Goal: Task Accomplishment & Management: Manage account settings

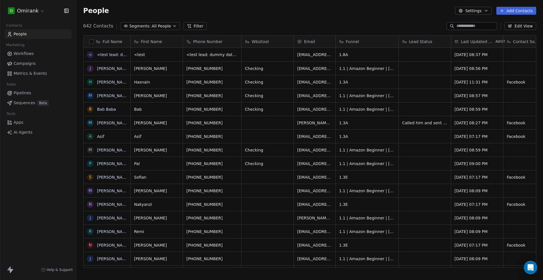
scroll to position [241, 461]
click at [42, 8] on html "O Omirank Contacts People Marketing Workflows Campaigns Metrics & Events Sales …" at bounding box center [271, 140] width 543 height 280
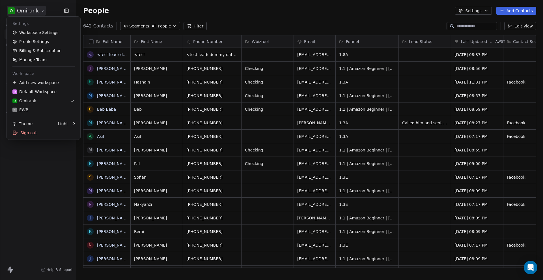
click at [480, 39] on html "O Omirank Contacts People Marketing Workflows Campaigns Metrics & Events Sales …" at bounding box center [271, 140] width 543 height 280
click at [480, 39] on span "Last Updated Date" at bounding box center [477, 42] width 33 height 6
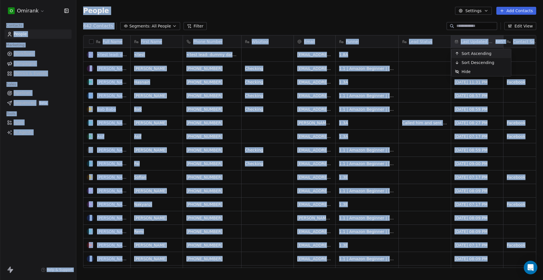
click at [484, 39] on span "Last Updated Date" at bounding box center [477, 42] width 33 height 6
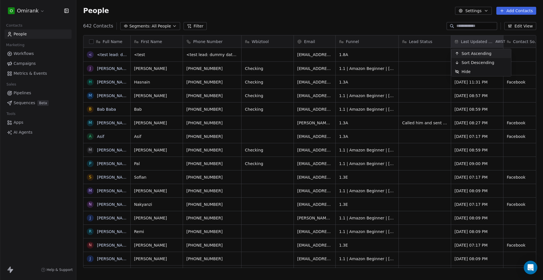
click at [484, 39] on span "Last Updated Date" at bounding box center [477, 42] width 33 height 6
click at [468, 41] on span "Last Updated Date" at bounding box center [477, 42] width 33 height 6
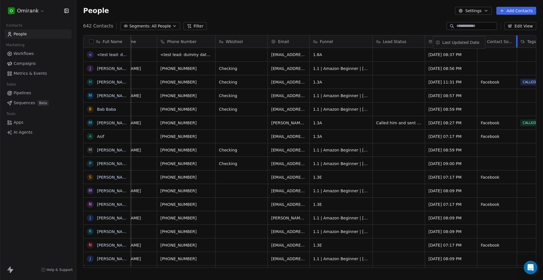
scroll to position [0, 38]
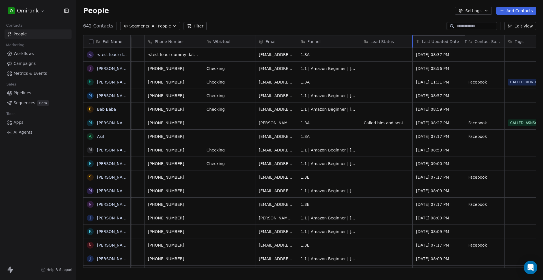
drag, startPoint x: 462, startPoint y: 41, endPoint x: 424, endPoint y: 40, distance: 38.2
click at [424, 40] on div "Full Name < <test lead: dummy data for full_name> J James Warren H Hasnain Asif…" at bounding box center [309, 151] width 453 height 233
click at [33, 32] on link "People" at bounding box center [38, 33] width 67 height 9
click at [31, 54] on span "Workflows" at bounding box center [24, 54] width 20 height 6
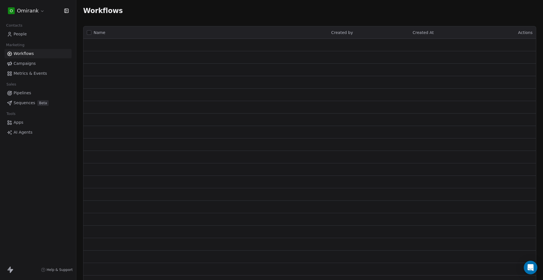
click at [29, 35] on link "People" at bounding box center [38, 33] width 67 height 9
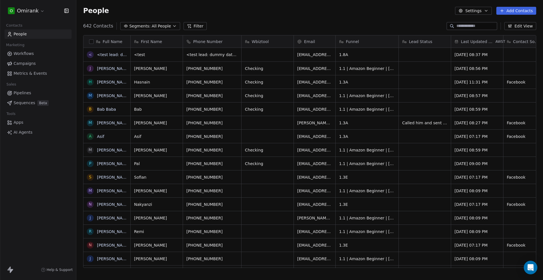
scroll to position [241, 461]
click at [29, 35] on link "People" at bounding box center [38, 33] width 67 height 9
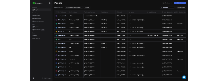
scroll to position [241, 461]
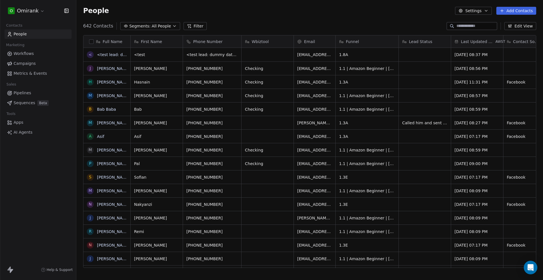
click at [518, 10] on button "Add Contacts" at bounding box center [517, 11] width 40 height 8
click at [504, 34] on span "Import from CSV" at bounding box center [516, 32] width 33 height 6
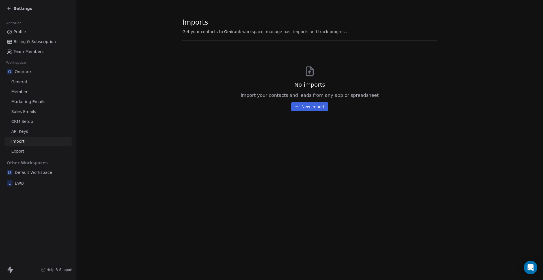
click at [313, 109] on button "New Import" at bounding box center [309, 106] width 36 height 9
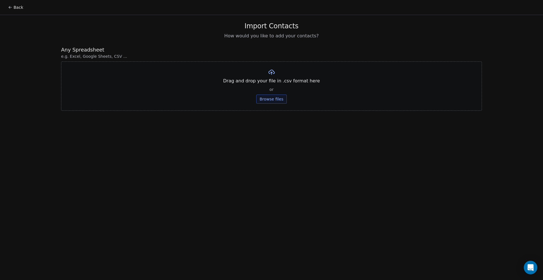
click at [273, 97] on button "Browse files" at bounding box center [271, 98] width 31 height 9
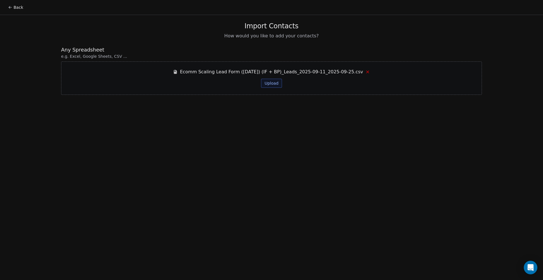
click at [277, 86] on button "Upload" at bounding box center [271, 83] width 21 height 9
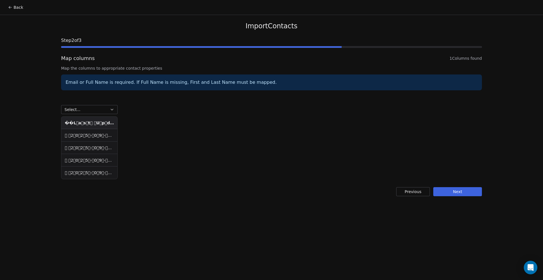
click at [86, 111] on button "Select..." at bounding box center [89, 109] width 57 height 9
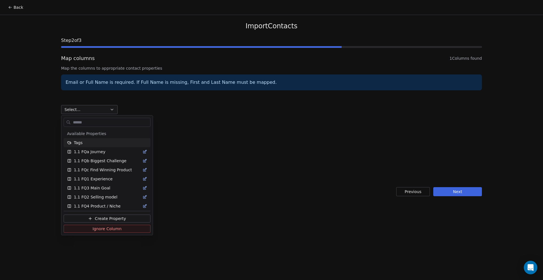
click at [100, 110] on html "Back Import Contacts Step 2 of 3 Map columns 1 Columns found Map the columns to…" at bounding box center [271, 140] width 543 height 280
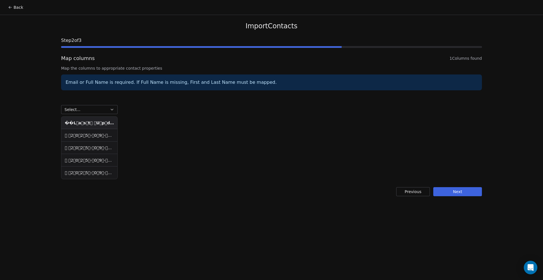
click at [101, 124] on th "��L a s t   U p d a t e d   D a t e   F u l l   N a m e   E m a i l   P h o n e…" at bounding box center [89, 123] width 56 height 12
click at [103, 112] on button "Select..." at bounding box center [89, 109] width 57 height 9
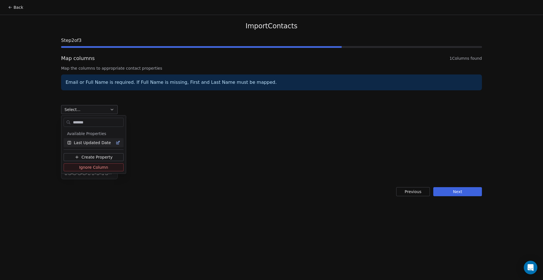
type input "*******"
click at [102, 144] on span "Last Updated Date" at bounding box center [92, 143] width 37 height 6
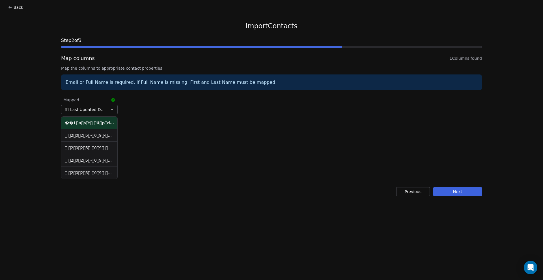
click at [101, 138] on td "   2 0 2 5 - 0 9 - 1 5 T 0 2 : 1 3 : 1 6 + 0 1 : 0 0   K a y   R e h m a n   b …" at bounding box center [89, 135] width 56 height 12
click at [98, 154] on td "   2 0 2 5 - 0 9 - 1 4 T 1 1 : 5 2 : 0 3 + 0 1 : 0 0   D o r i a n   S p a i n …" at bounding box center [89, 160] width 56 height 12
click at [459, 192] on button "Next" at bounding box center [457, 191] width 49 height 9
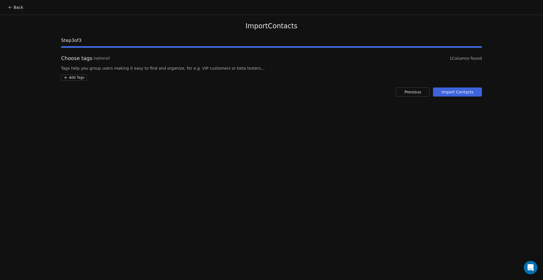
click at [461, 91] on button "Import Contacts" at bounding box center [457, 91] width 49 height 9
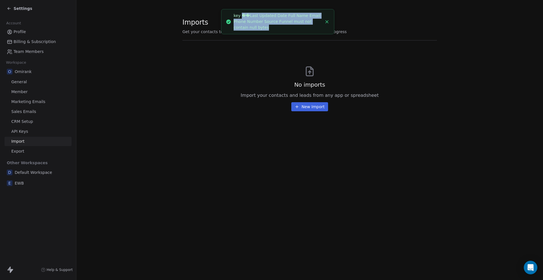
drag, startPoint x: 242, startPoint y: 15, endPoint x: 253, endPoint y: 26, distance: 15.6
click at [253, 26] on div "key ��L a s t   U p d a t e d   D a t e   F u l l   N a m e   E m a i l   P h o…" at bounding box center [278, 22] width 89 height 18
click at [203, 78] on div "No imports Import your contacts and leads from any app or spreadsheet New Import" at bounding box center [309, 79] width 255 height 64
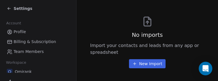
scroll to position [17, 0]
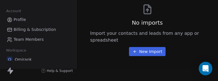
click at [152, 47] on button "New Import" at bounding box center [147, 51] width 36 height 9
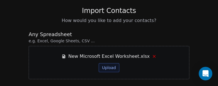
scroll to position [15, 0]
click at [112, 70] on button "Upload" at bounding box center [108, 67] width 21 height 9
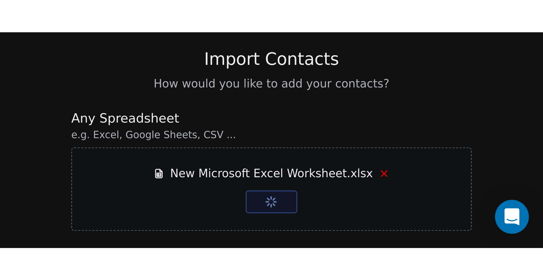
scroll to position [0, 0]
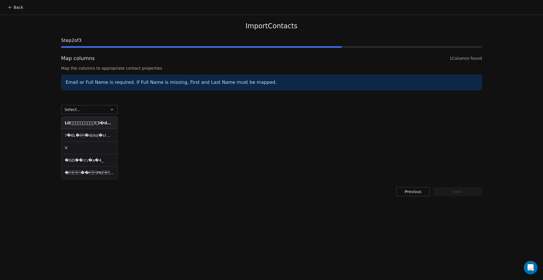
click at [81, 122] on th at bounding box center [89, 123] width 56 height 12
click at [82, 132] on td at bounding box center [89, 135] width 56 height 12
click at [83, 134] on td at bounding box center [89, 135] width 56 height 12
click at [69, 149] on td "V" at bounding box center [89, 147] width 56 height 12
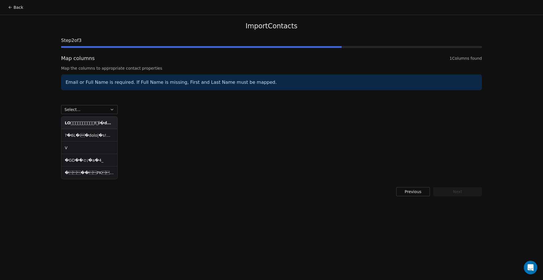
click at [81, 159] on td "�GD��ꀀ/�a�4_" at bounding box center [89, 160] width 56 height 12
click at [100, 111] on button "Select..." at bounding box center [89, 109] width 57 height 9
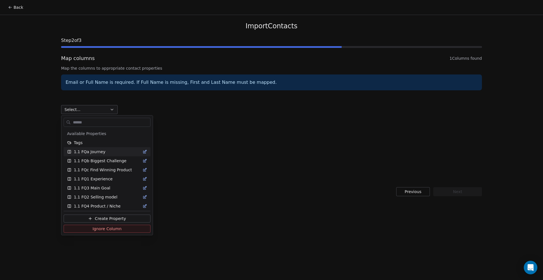
click at [190, 156] on html "Back Import Contacts Step 2 of 3 Map columns 1 Columns found Map the columns to…" at bounding box center [271, 140] width 543 height 280
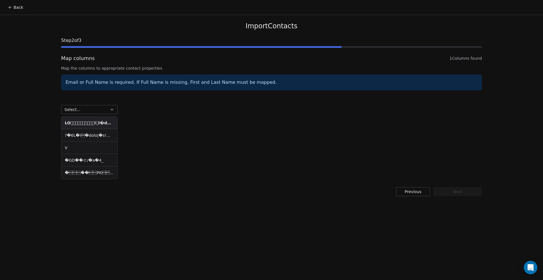
click at [102, 109] on button "Select..." at bounding box center [89, 109] width 57 height 9
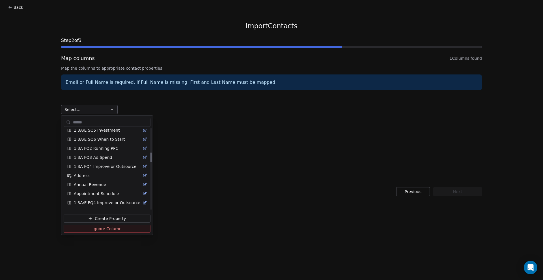
scroll to position [212, 0]
click at [181, 97] on html "Back Import Contacts Step 2 of 3 Map columns 1 Columns found Map the columns to…" at bounding box center [271, 140] width 543 height 280
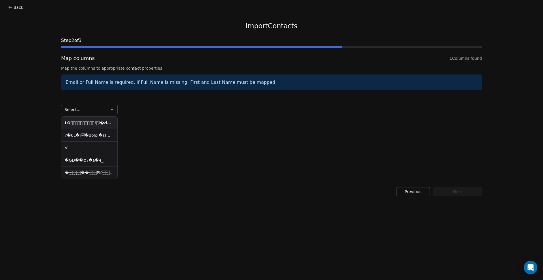
click at [94, 110] on button "Select..." at bounding box center [89, 109] width 57 height 9
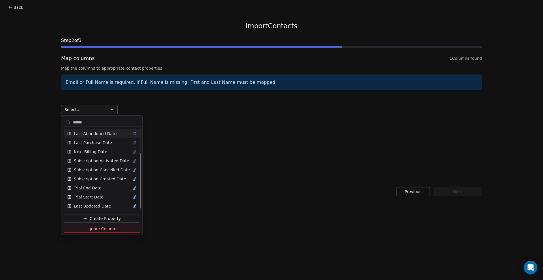
scroll to position [0, 0]
type input "*"
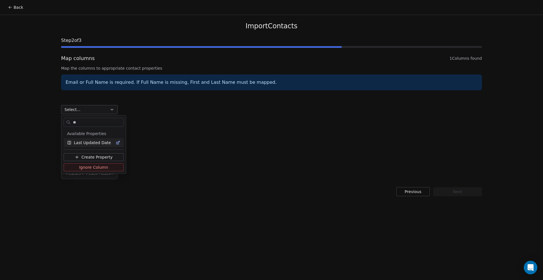
type input "*"
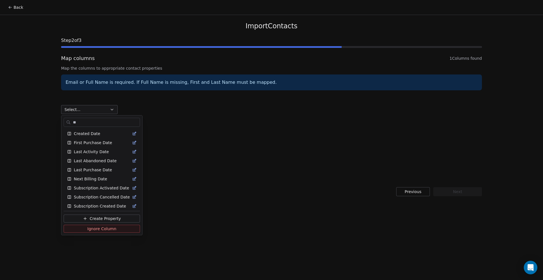
type input "*"
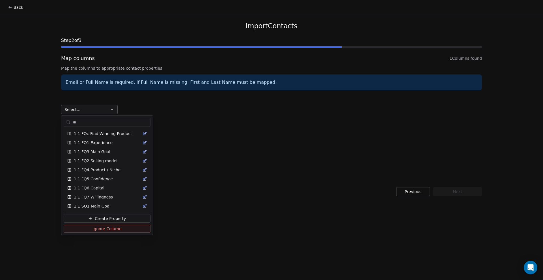
scroll to position [0, 0]
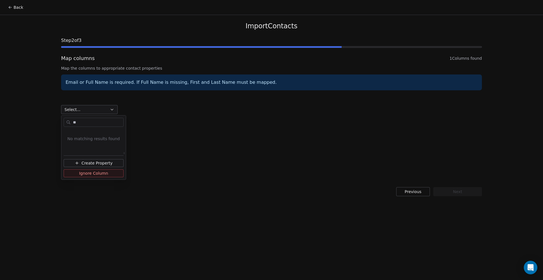
type input "*"
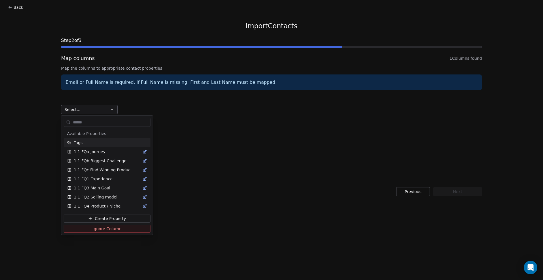
type input "*"
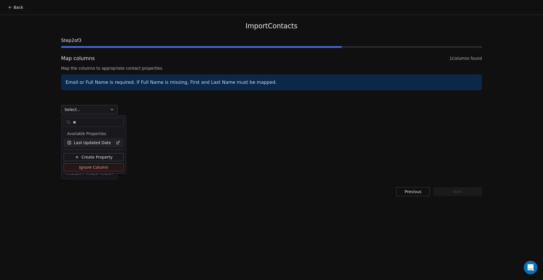
type input "**"
click at [96, 140] on span "Last Updated Date" at bounding box center [92, 143] width 37 height 6
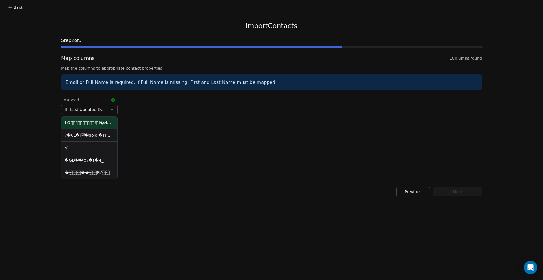
click at [113, 109] on icon "button" at bounding box center [112, 109] width 2 height 1
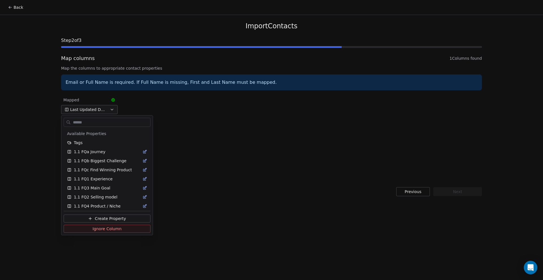
scroll to position [545, 0]
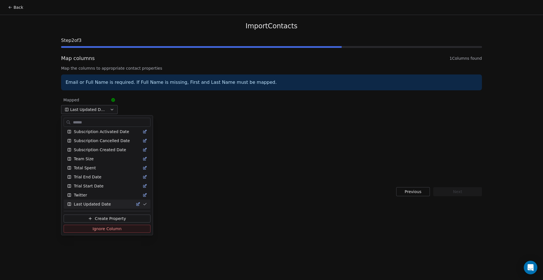
click at [113, 109] on html "Back Import Contacts Step 2 of 3 Map columns 1 Columns found Map the columns to…" at bounding box center [271, 140] width 543 height 280
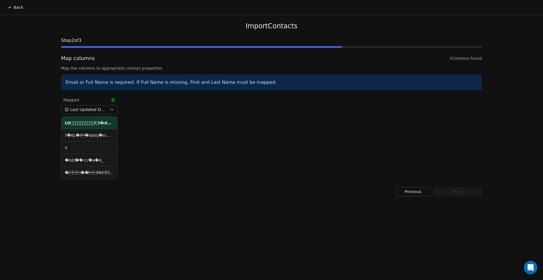
click at [102, 132] on td at bounding box center [89, 135] width 56 height 12
click at [100, 123] on th at bounding box center [89, 123] width 56 height 12
click at [108, 110] on button "Last Updated Date" at bounding box center [89, 109] width 57 height 9
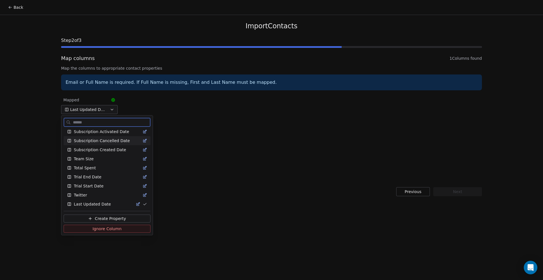
click at [98, 140] on span "Subscription Cancelled Date" at bounding box center [102, 141] width 56 height 6
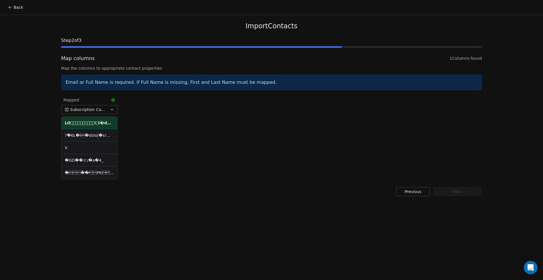
click at [108, 109] on button "Subscription Cancelled Date" at bounding box center [89, 109] width 57 height 9
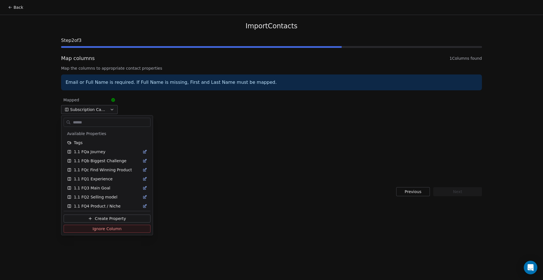
scroll to position [482, 0]
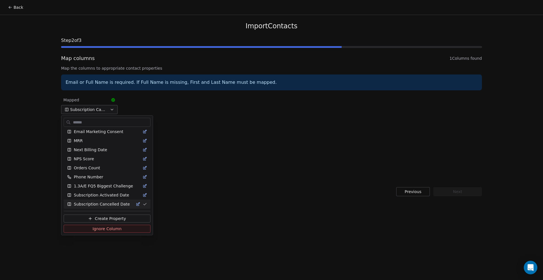
click at [107, 122] on input "text" at bounding box center [111, 122] width 78 height 8
type input "*"
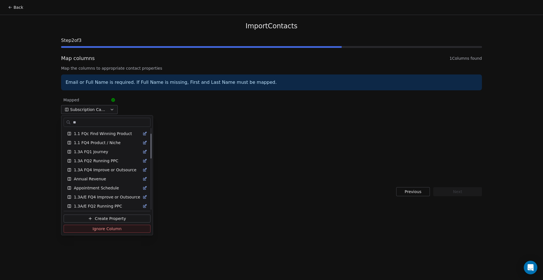
scroll to position [0, 0]
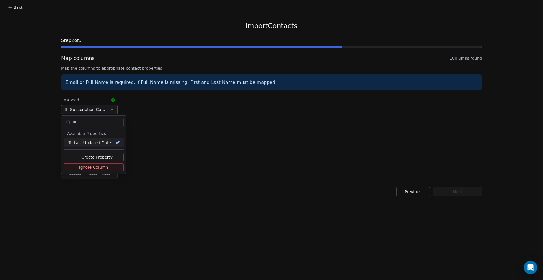
type input "*"
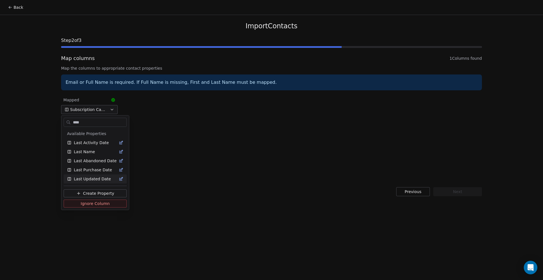
type input "****"
click at [99, 181] on span "Last Updated Date" at bounding box center [92, 179] width 37 height 6
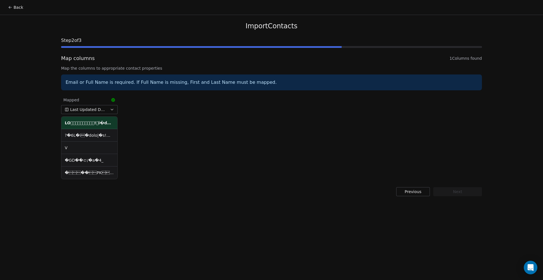
click at [111, 99] on icon at bounding box center [113, 100] width 5 height 5
click at [112, 109] on icon "button" at bounding box center [112, 109] width 5 height 5
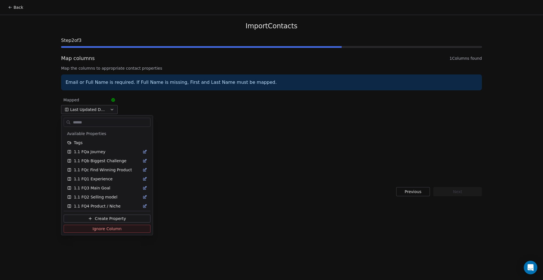
scroll to position [545, 0]
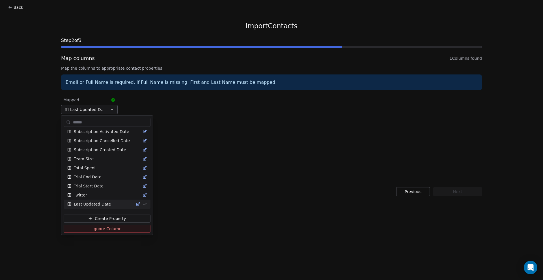
click at [112, 109] on html "Back Import Contacts Step 2 of 3 Map columns 1 Columns found Map the columns to…" at bounding box center [271, 140] width 543 height 280
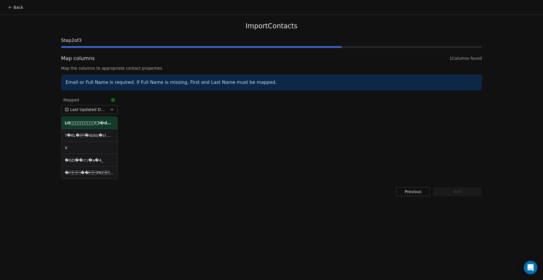
click at [113, 108] on icon "button" at bounding box center [112, 109] width 5 height 5
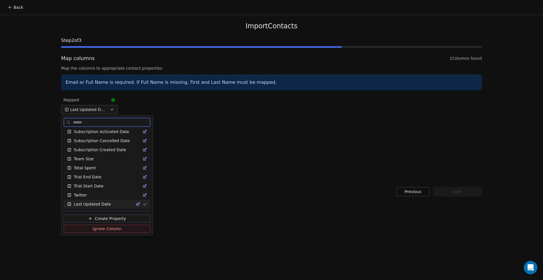
click at [116, 218] on span "Create Property" at bounding box center [110, 219] width 31 height 6
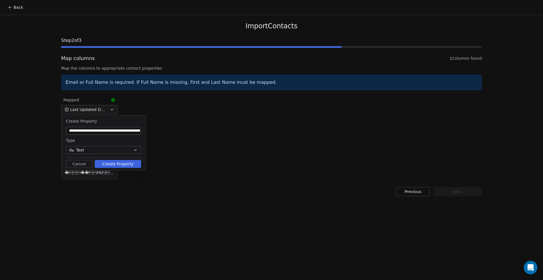
click at [110, 133] on input at bounding box center [103, 131] width 73 height 6
drag, startPoint x: 116, startPoint y: 132, endPoint x: 175, endPoint y: 132, distance: 58.8
click at [175, 132] on body "Back Import Contacts Step 2 of 3 Map columns 1 Columns found Map the columns to…" at bounding box center [271, 140] width 543 height 280
click at [110, 127] on div at bounding box center [103, 131] width 75 height 8
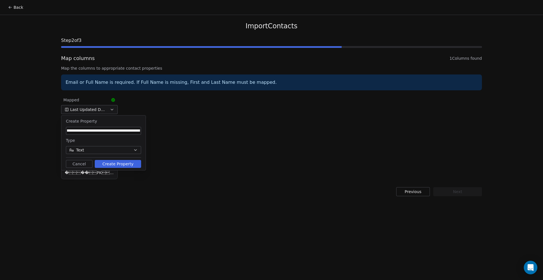
scroll to position [0, 50]
drag, startPoint x: 104, startPoint y: 131, endPoint x: 118, endPoint y: 131, distance: 13.3
click at [118, 131] on input at bounding box center [103, 131] width 73 height 6
click at [84, 164] on button "Cancel" at bounding box center [79, 164] width 27 height 8
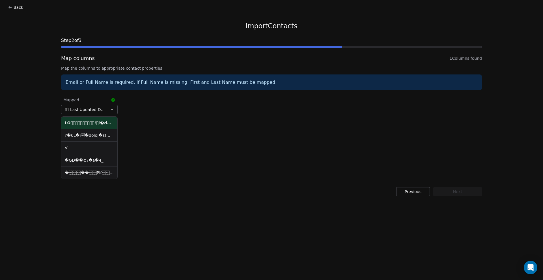
click at [108, 112] on button "Last Updated Date" at bounding box center [89, 109] width 57 height 9
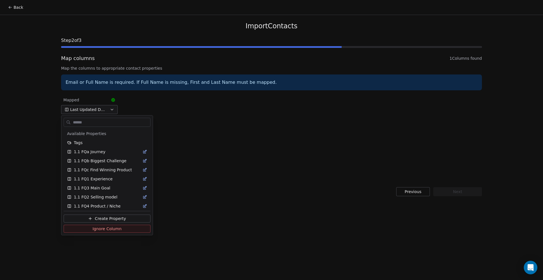
scroll to position [545, 0]
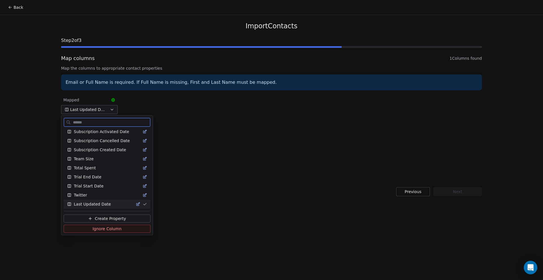
click at [111, 227] on span "Ignore Column" at bounding box center [107, 229] width 29 height 6
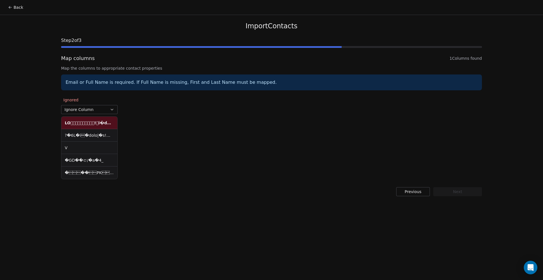
click at [114, 111] on button "Ignore Column" at bounding box center [89, 109] width 57 height 9
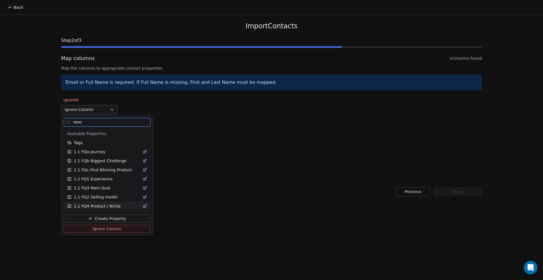
click at [114, 218] on span "Create Property" at bounding box center [110, 219] width 31 height 6
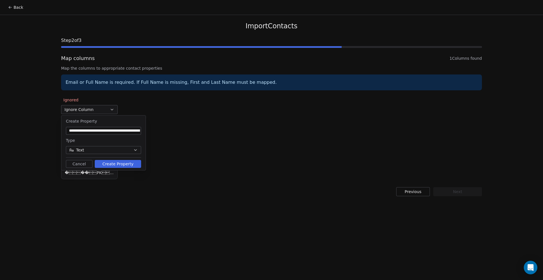
click at [97, 152] on button "Text" at bounding box center [103, 150] width 75 height 8
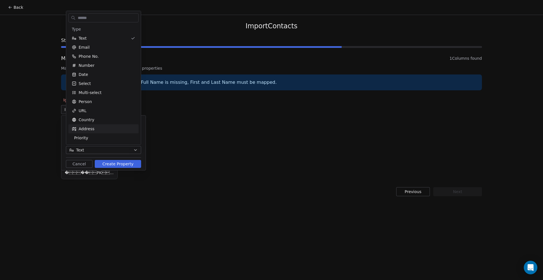
click at [185, 120] on html "Back Import Contacts Step 2 of 3 Map columns 1 Columns found Map the columns to…" at bounding box center [271, 140] width 543 height 280
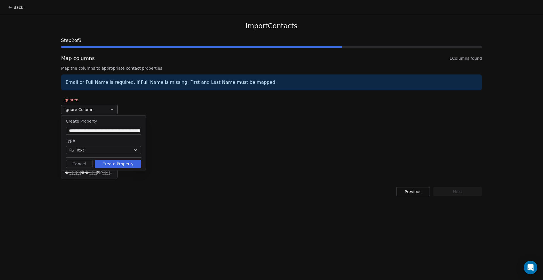
click at [104, 129] on input at bounding box center [103, 131] width 73 height 6
click at [120, 165] on button "Create Property" at bounding box center [118, 164] width 46 height 8
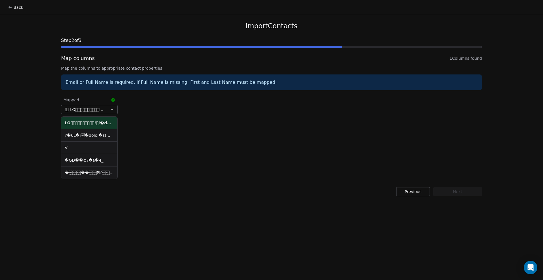
click at [366, 72] on div "Map columns 1 Columns found Map the columns to appropriate contact properties E…" at bounding box center [271, 118] width 421 height 126
click at [371, 127] on div "Mapped V �GD��ꀀ/�a�4_ �  �� PK     ! �>���   �   xl/_rels/workbook.x…" at bounding box center [271, 137] width 421 height 87
click at [109, 106] on button "button" at bounding box center [89, 109] width 57 height 9
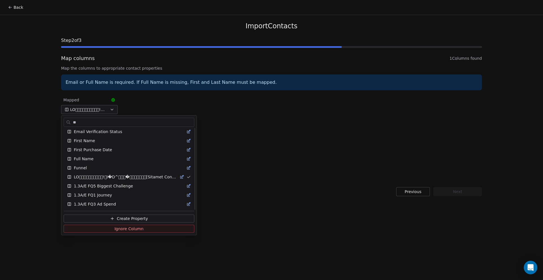
scroll to position [0, 0]
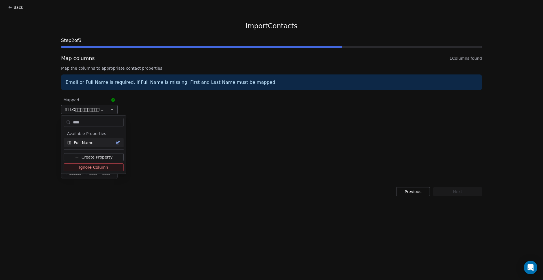
type input "****"
click at [105, 145] on div "Full Name" at bounding box center [93, 143] width 53 height 6
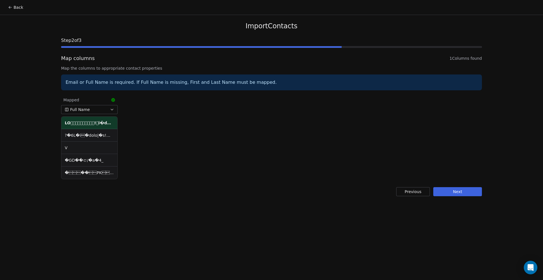
click at [95, 133] on td at bounding box center [89, 135] width 56 height 12
click at [453, 194] on button "Next" at bounding box center [457, 191] width 49 height 9
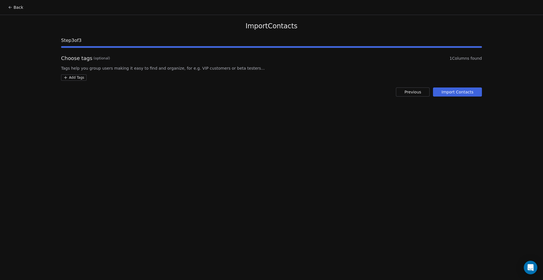
click at [462, 91] on button "Import Contacts" at bounding box center [457, 91] width 49 height 9
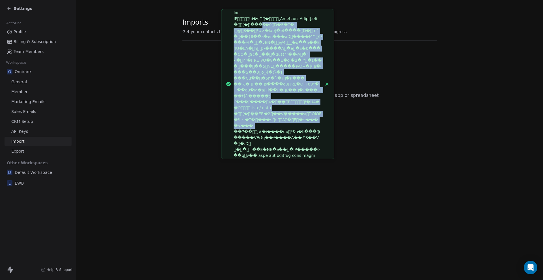
drag, startPoint x: 255, startPoint y: 23, endPoint x: 279, endPoint y: 123, distance: 103.2
click at [279, 123] on div "Notifications alt+T" at bounding box center [278, 84] width 89 height 149
click at [326, 84] on line "Close toast" at bounding box center [327, 84] width 3 height 3
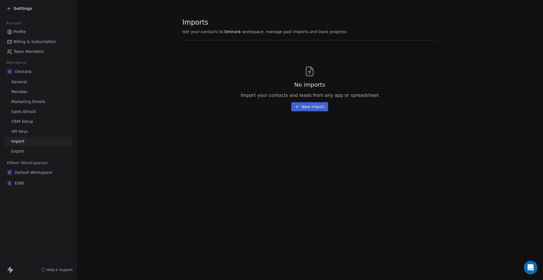
click at [36, 32] on link "Profile" at bounding box center [38, 31] width 67 height 9
click at [24, 32] on span "Profile" at bounding box center [20, 32] width 12 height 6
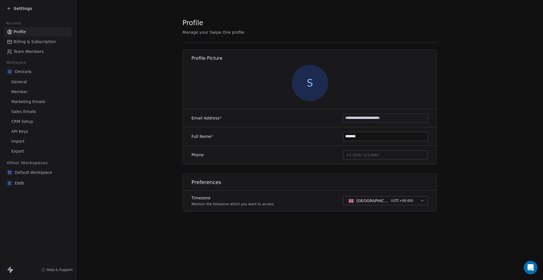
click at [19, 32] on span "Profile" at bounding box center [20, 32] width 12 height 6
click at [34, 70] on div "O Omirank" at bounding box center [38, 71] width 67 height 10
click at [24, 69] on span "Omirank" at bounding box center [23, 72] width 17 height 6
click at [17, 6] on span "Settings" at bounding box center [23, 9] width 19 height 6
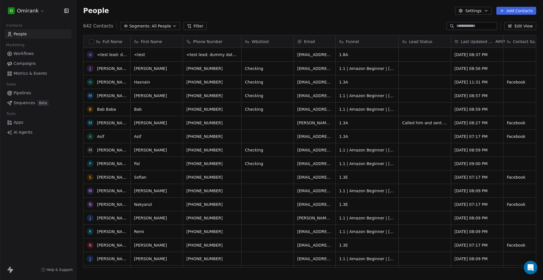
click at [510, 7] on button "Add Contacts" at bounding box center [517, 11] width 40 height 8
click at [506, 21] on span "Create new contact" at bounding box center [519, 23] width 39 height 6
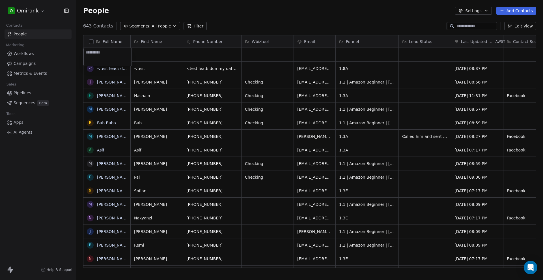
click at [339, 17] on html "O Omirank Contacts People Marketing Workflows Campaigns Metrics & Events Sales …" at bounding box center [271, 140] width 543 height 280
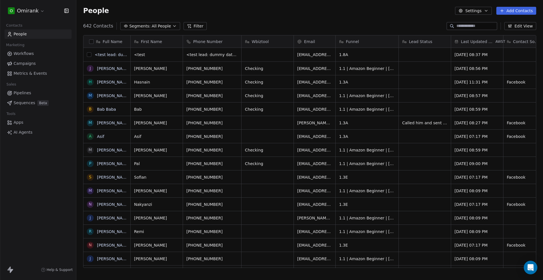
click at [90, 56] on button "grid" at bounding box center [89, 54] width 5 height 5
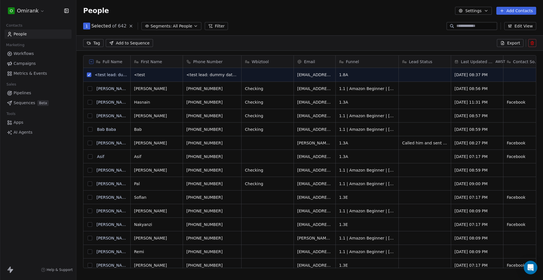
scroll to position [221, 461]
click at [529, 40] on button at bounding box center [533, 43] width 8 height 8
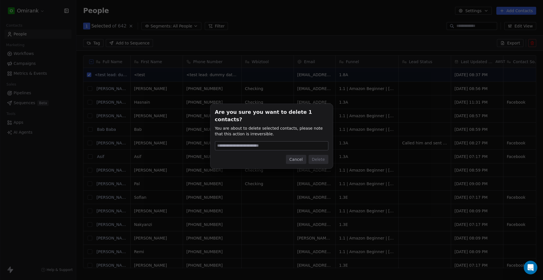
click at [312, 143] on input at bounding box center [271, 145] width 113 height 8
type input "******"
click at [315, 155] on button "Delete" at bounding box center [319, 159] width 20 height 9
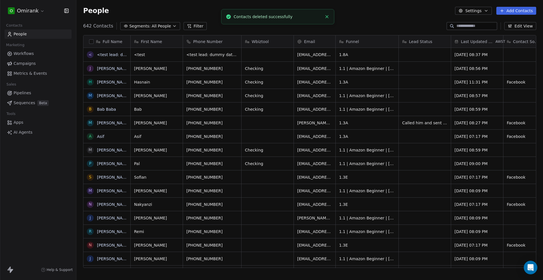
scroll to position [241, 461]
click at [40, 12] on html "O Omirank Contacts People Marketing Workflows Campaigns Metrics & Events Sales …" at bounding box center [271, 140] width 543 height 280
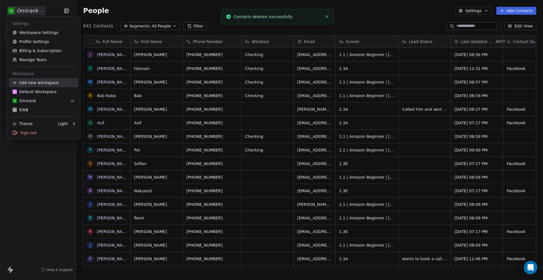
click at [51, 83] on div "Add new workspace" at bounding box center [43, 82] width 69 height 9
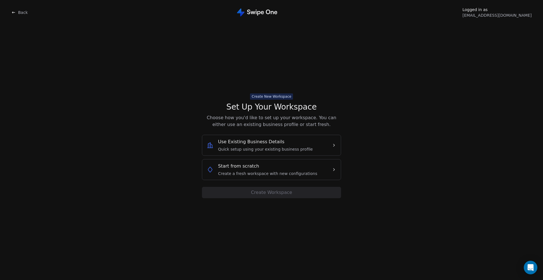
click at [295, 145] on div "Use Existing Business Details Quick setup using your existing business profile" at bounding box center [265, 145] width 95 height 14
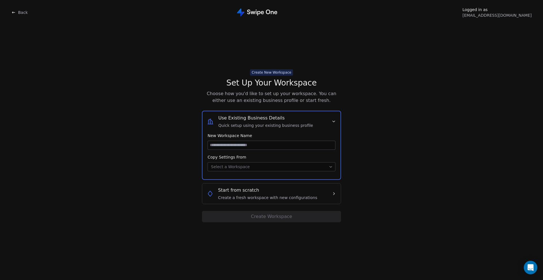
click at [293, 146] on input at bounding box center [271, 145] width 127 height 8
click at [284, 163] on body "Back Logged in as [EMAIL_ADDRESS][DOMAIN_NAME] Create New Workspace Set Up Your…" at bounding box center [271, 140] width 543 height 280
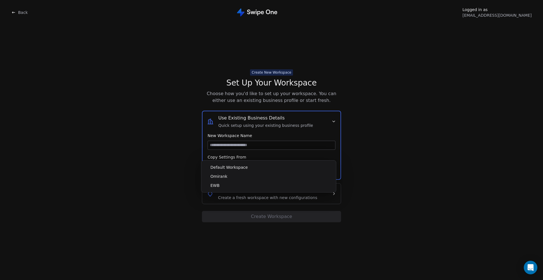
click at [332, 122] on html "Back Logged in as [EMAIL_ADDRESS][DOMAIN_NAME] Create New Workspace Set Up Your…" at bounding box center [271, 140] width 543 height 280
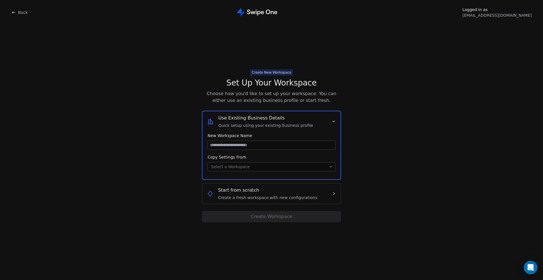
click at [252, 195] on span "Create a fresh workspace with new configurations" at bounding box center [267, 198] width 99 height 6
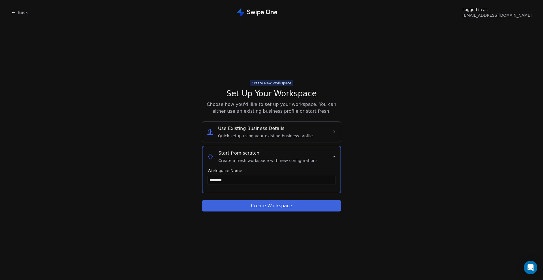
type input "********"
click at [257, 207] on button "Create Workspace" at bounding box center [271, 205] width 139 height 11
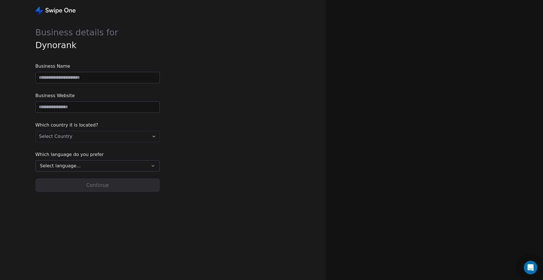
click at [117, 79] on input at bounding box center [98, 77] width 124 height 11
type input "********"
paste input "**********"
type input "**********"
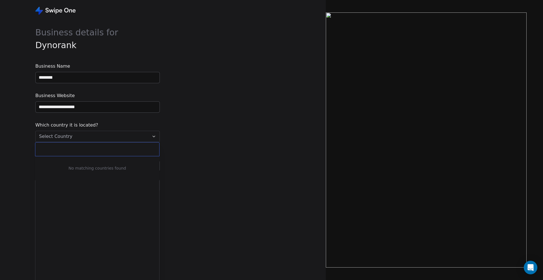
click at [94, 134] on html "**********" at bounding box center [271, 140] width 543 height 280
type input "******"
click at [72, 172] on div "[GEOGRAPHIC_DATA]" at bounding box center [74, 174] width 42 height 6
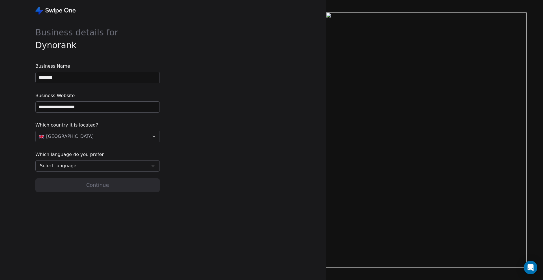
click at [76, 169] on button "Select language..." at bounding box center [97, 165] width 124 height 11
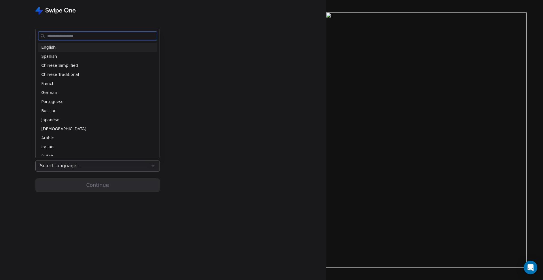
click at [71, 49] on div "English" at bounding box center [97, 47] width 113 height 6
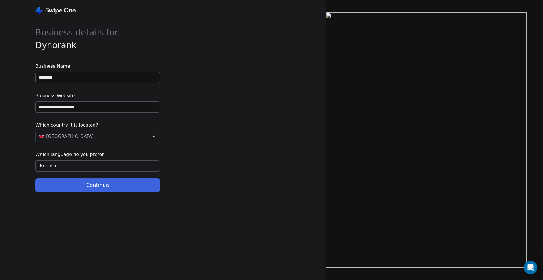
click at [102, 181] on button "Continue" at bounding box center [97, 185] width 124 height 14
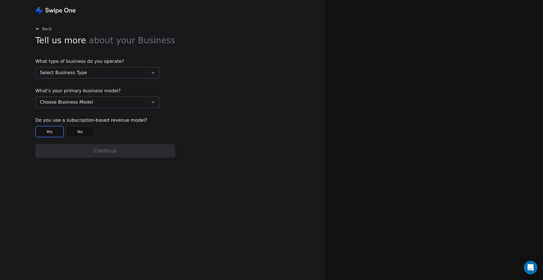
click at [108, 71] on button "Select Business Type" at bounding box center [97, 72] width 124 height 11
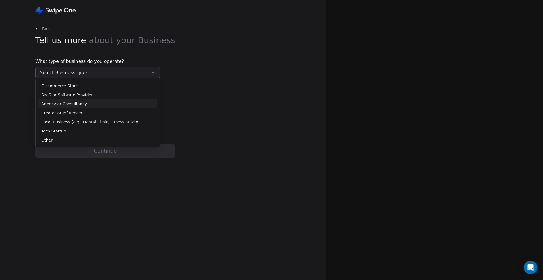
click at [97, 103] on div "Agency or Consultancy" at bounding box center [97, 104] width 113 height 6
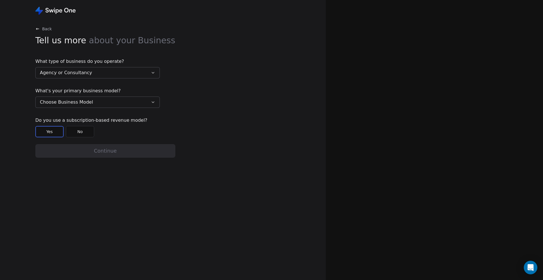
click at [100, 100] on button "Choose Business Model" at bounding box center [97, 101] width 124 height 11
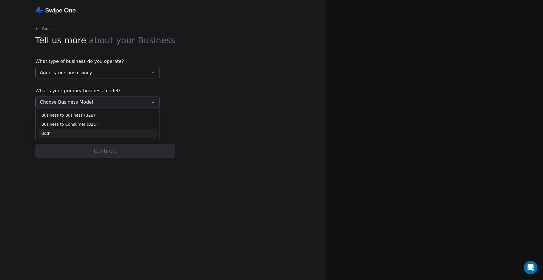
click at [90, 133] on div "Both" at bounding box center [97, 133] width 113 height 6
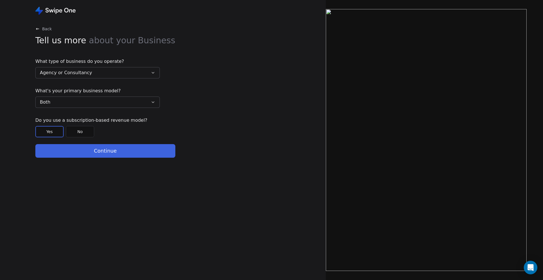
click at [109, 152] on button "Continue" at bounding box center [105, 151] width 140 height 14
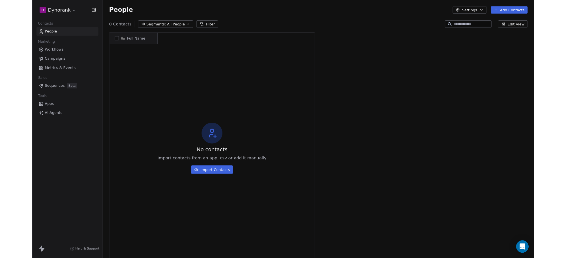
scroll to position [241, 461]
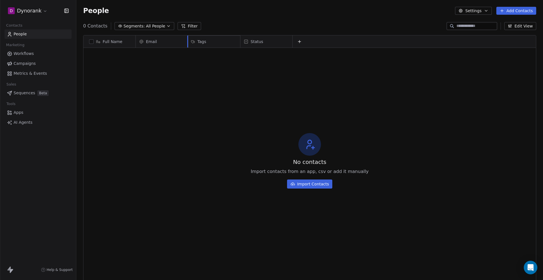
drag, startPoint x: 222, startPoint y: 41, endPoint x: 219, endPoint y: 41, distance: 2.8
click at [219, 41] on div "Full Name Email Tags Status Tags To pick up a draggable item, press the space b…" at bounding box center [309, 42] width 453 height 14
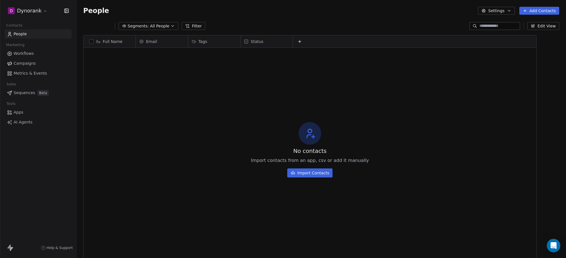
scroll to position [6, 6]
